Goal: Check status: Check status

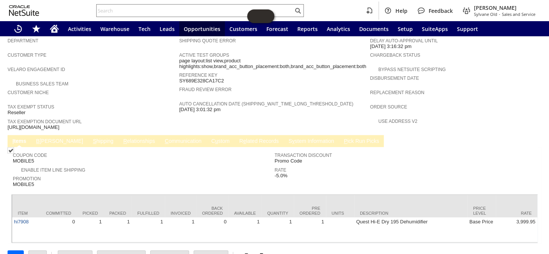
click at [163, 138] on link "C ommunication" at bounding box center [183, 141] width 40 height 7
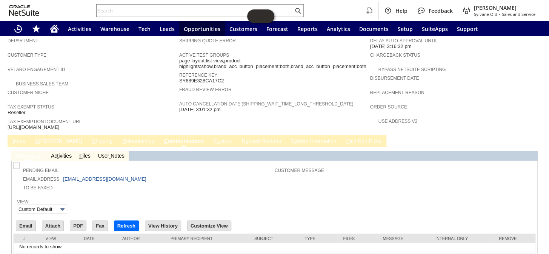
scroll to position [438, 0]
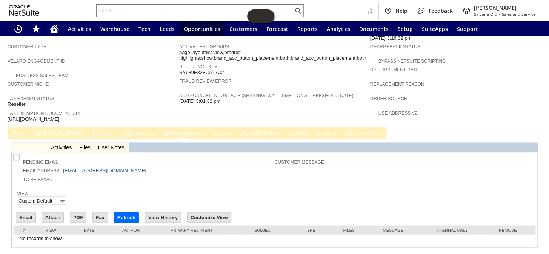
click at [20, 129] on link "I tems" at bounding box center [19, 132] width 17 height 7
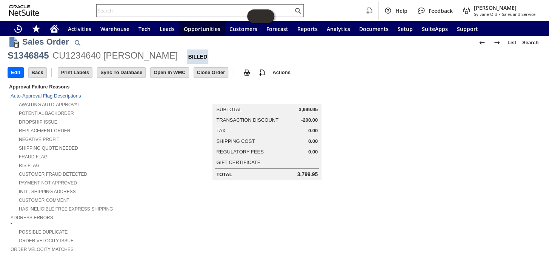
scroll to position [0, 0]
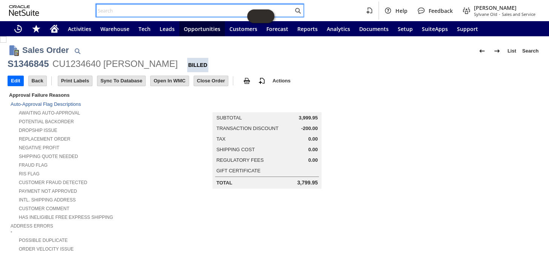
click at [146, 14] on input "text" at bounding box center [195, 10] width 197 height 9
paste input "P219153"
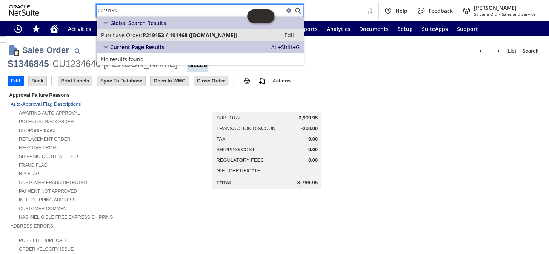
type input "P219153"
click at [159, 34] on span "P219153 / 191468 (Mr.Cool)" at bounding box center [190, 34] width 95 height 7
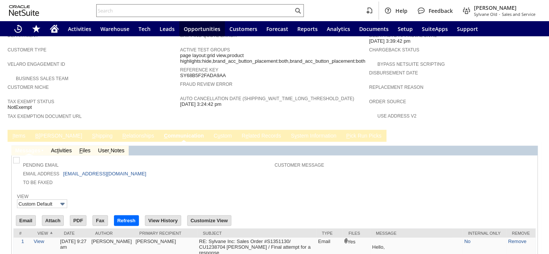
scroll to position [476, 0]
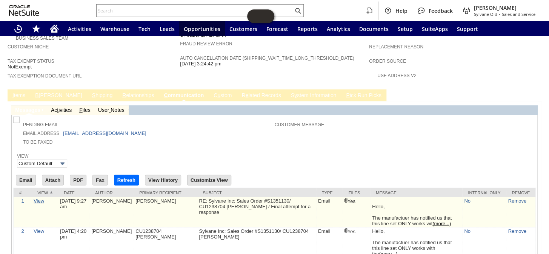
click at [39, 197] on link "View" at bounding box center [39, 200] width 11 height 6
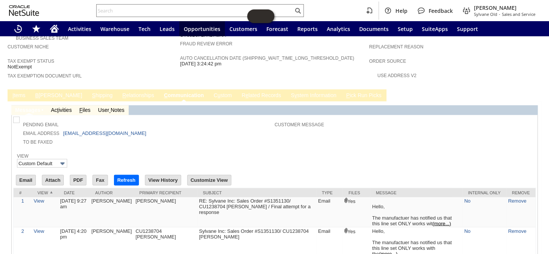
click at [125, 56] on div "Tax Exempt Status NotExempt" at bounding box center [92, 63] width 169 height 14
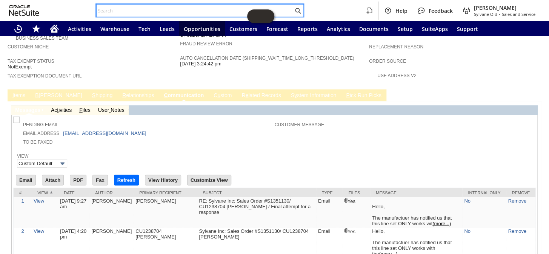
click at [149, 8] on input "text" at bounding box center [195, 10] width 197 height 9
paste input "P219054"
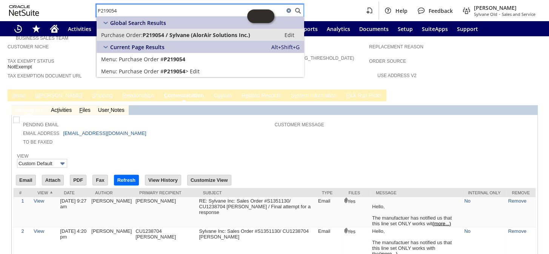
type input "P219054"
click at [173, 33] on span "P219054 / Sylvane (AlorAir Solutions Inc.)" at bounding box center [197, 34] width 108 height 7
